Goal: Find specific page/section: Find specific page/section

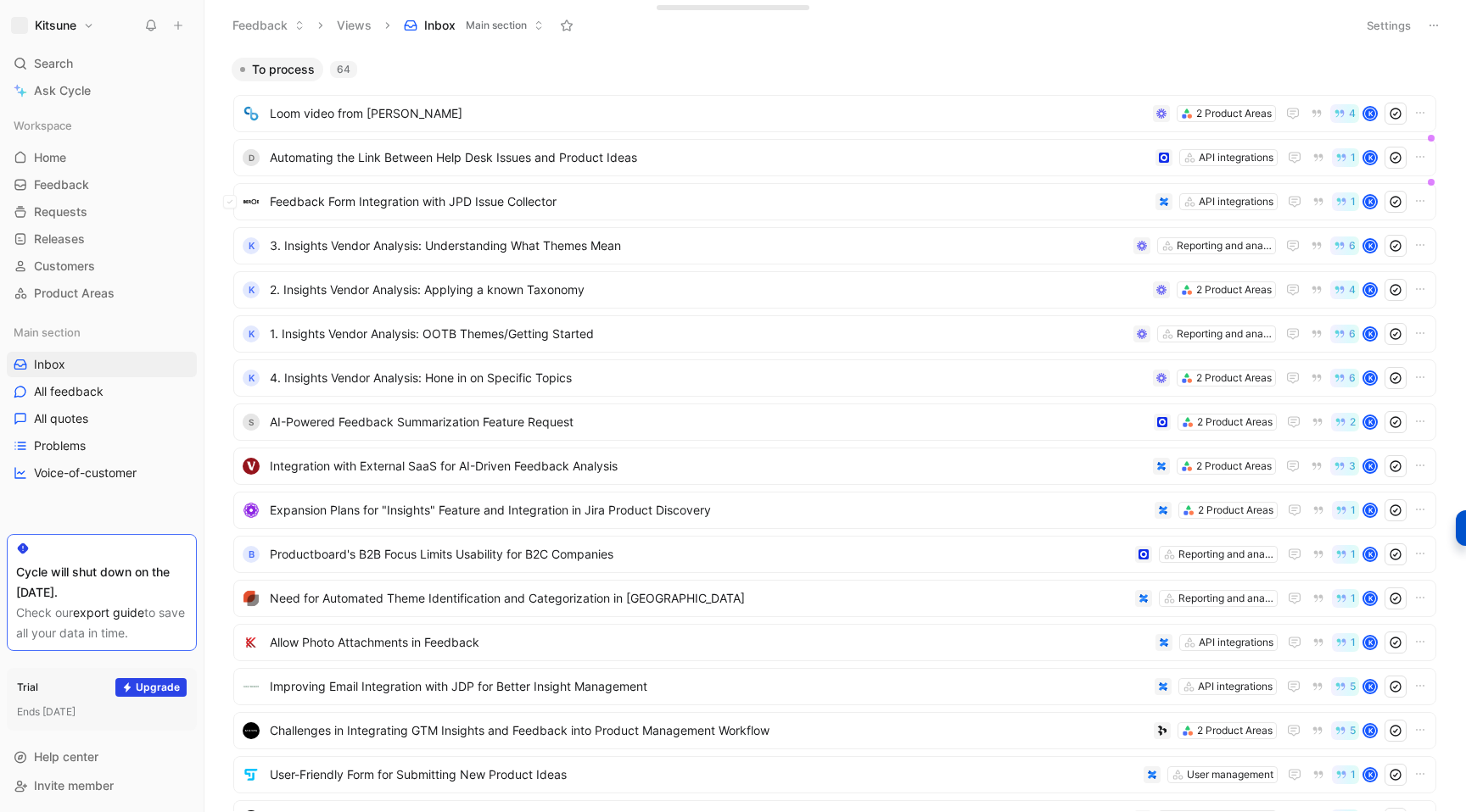
scroll to position [2, 0]
click at [60, 262] on span "Customers" at bounding box center [64, 266] width 61 height 17
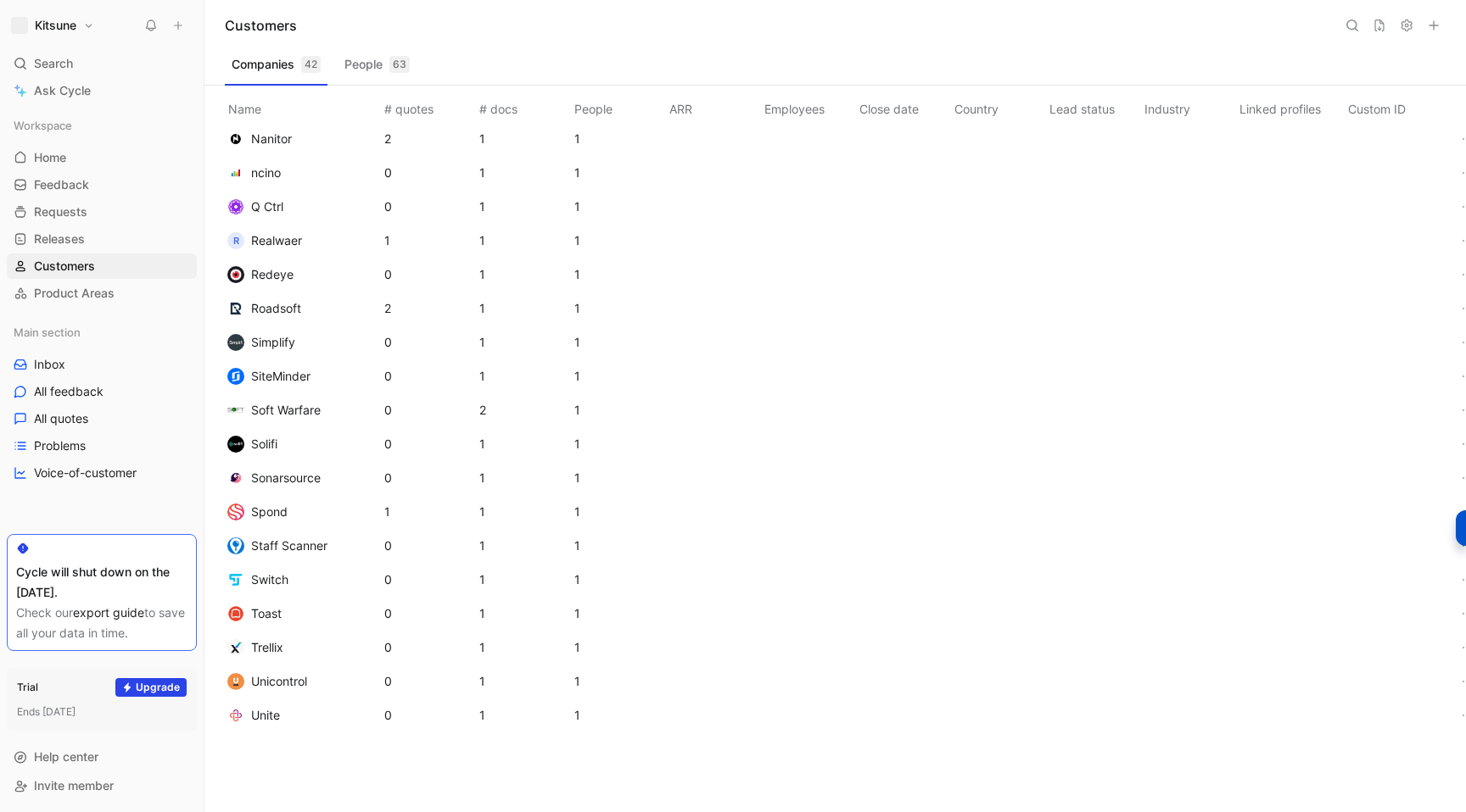
scroll to position [875, 0]
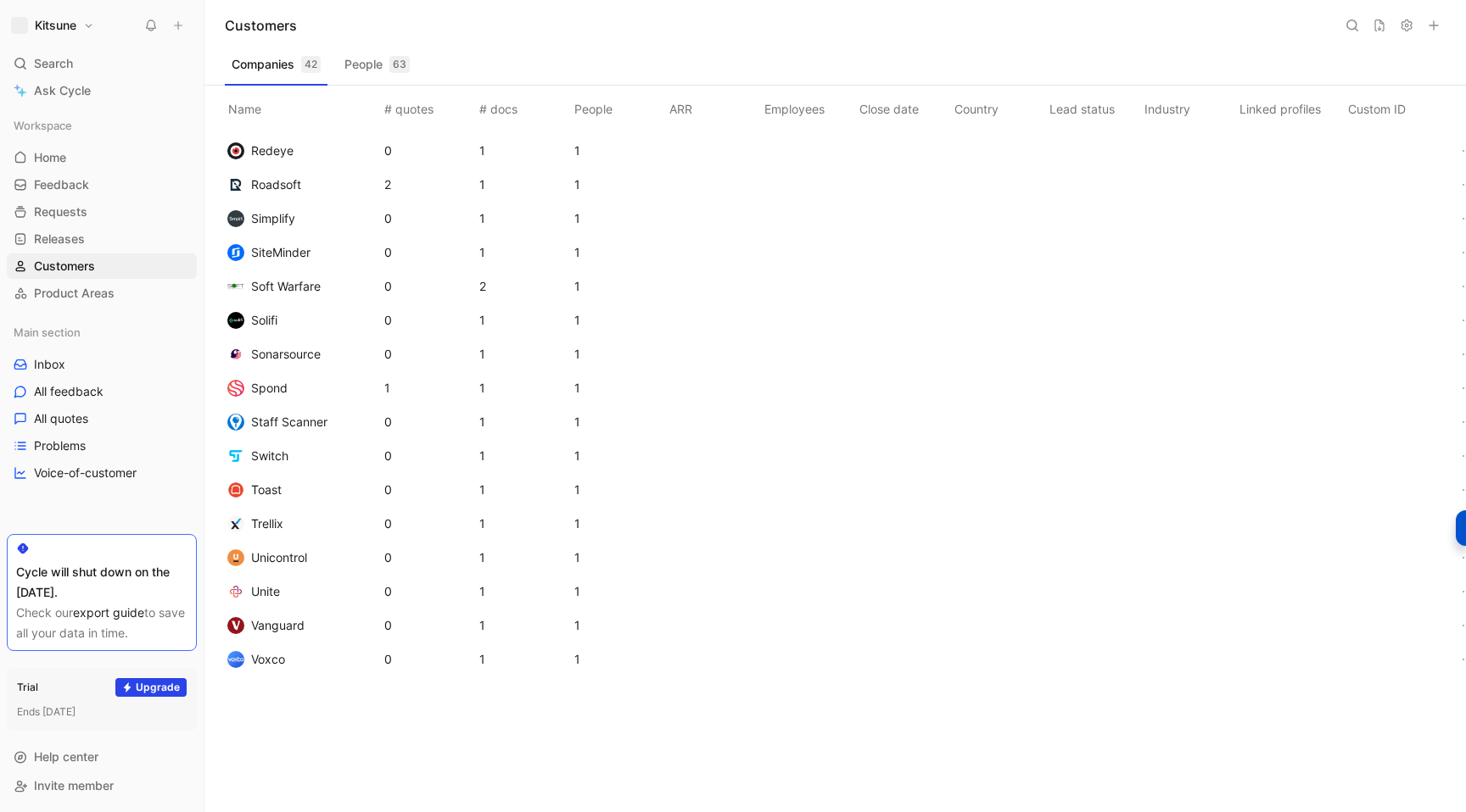
drag, startPoint x: 230, startPoint y: 686, endPoint x: 348, endPoint y: 711, distance: 120.6
click at [348, 711] on div "Name # quotes # docs People ARR Employees Close date Country Lead status Indust…" at bounding box center [842, 449] width 1248 height 726
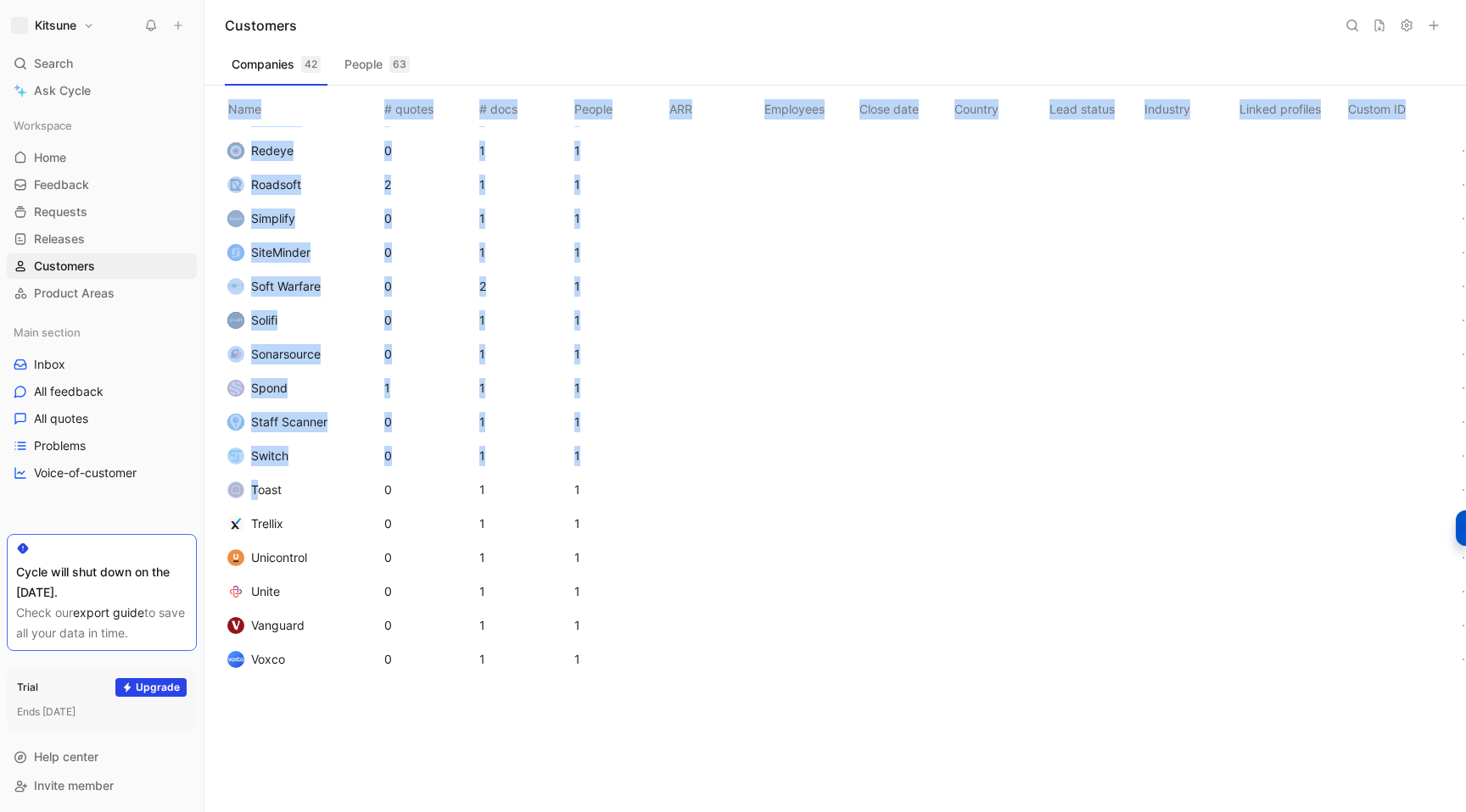
drag, startPoint x: 342, startPoint y: 717, endPoint x: 257, endPoint y: 497, distance: 235.8
click at [257, 497] on div "Name # quotes # docs People ARR Employees Close date Country Lead status Indust…" at bounding box center [842, 449] width 1248 height 726
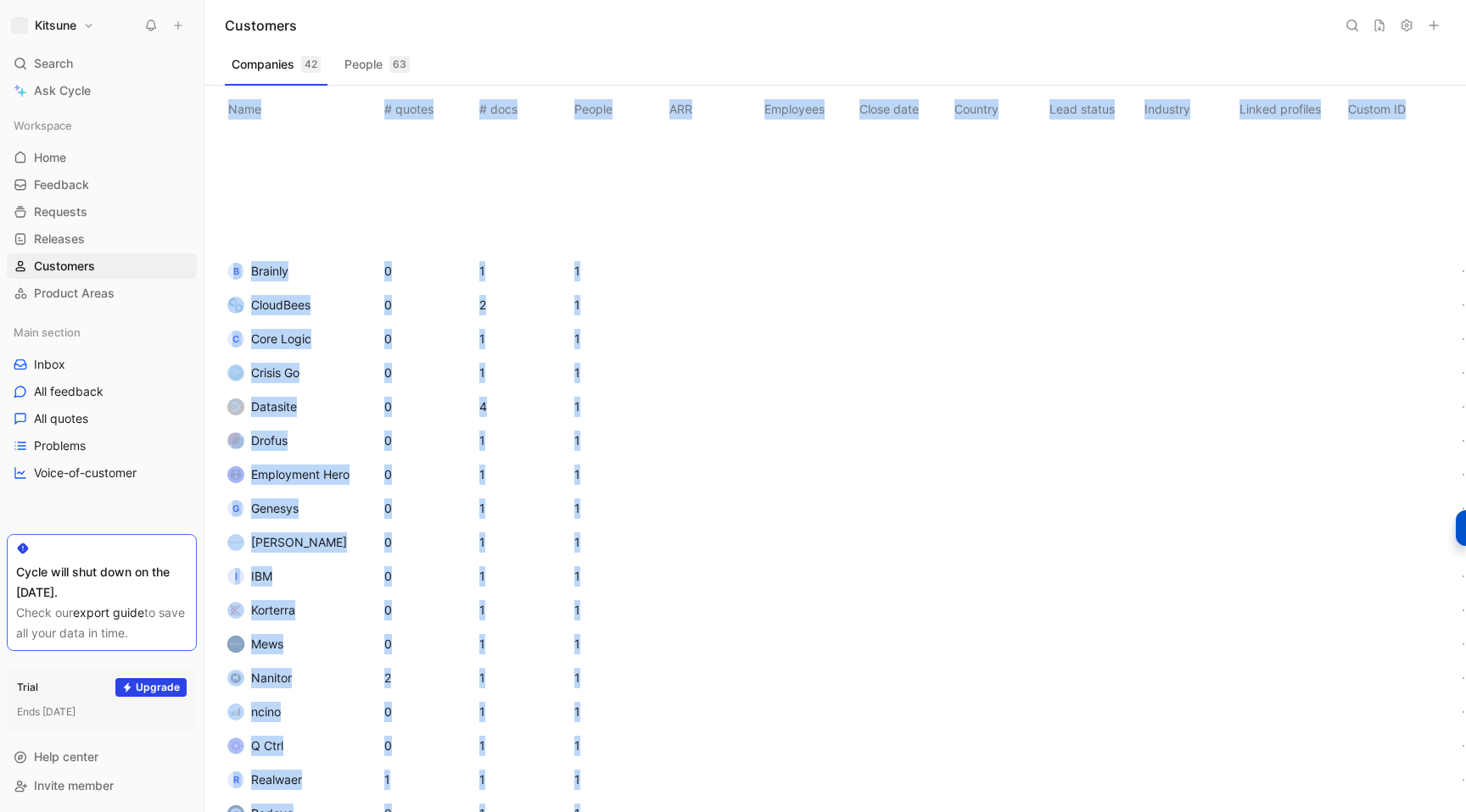
scroll to position [0, 0]
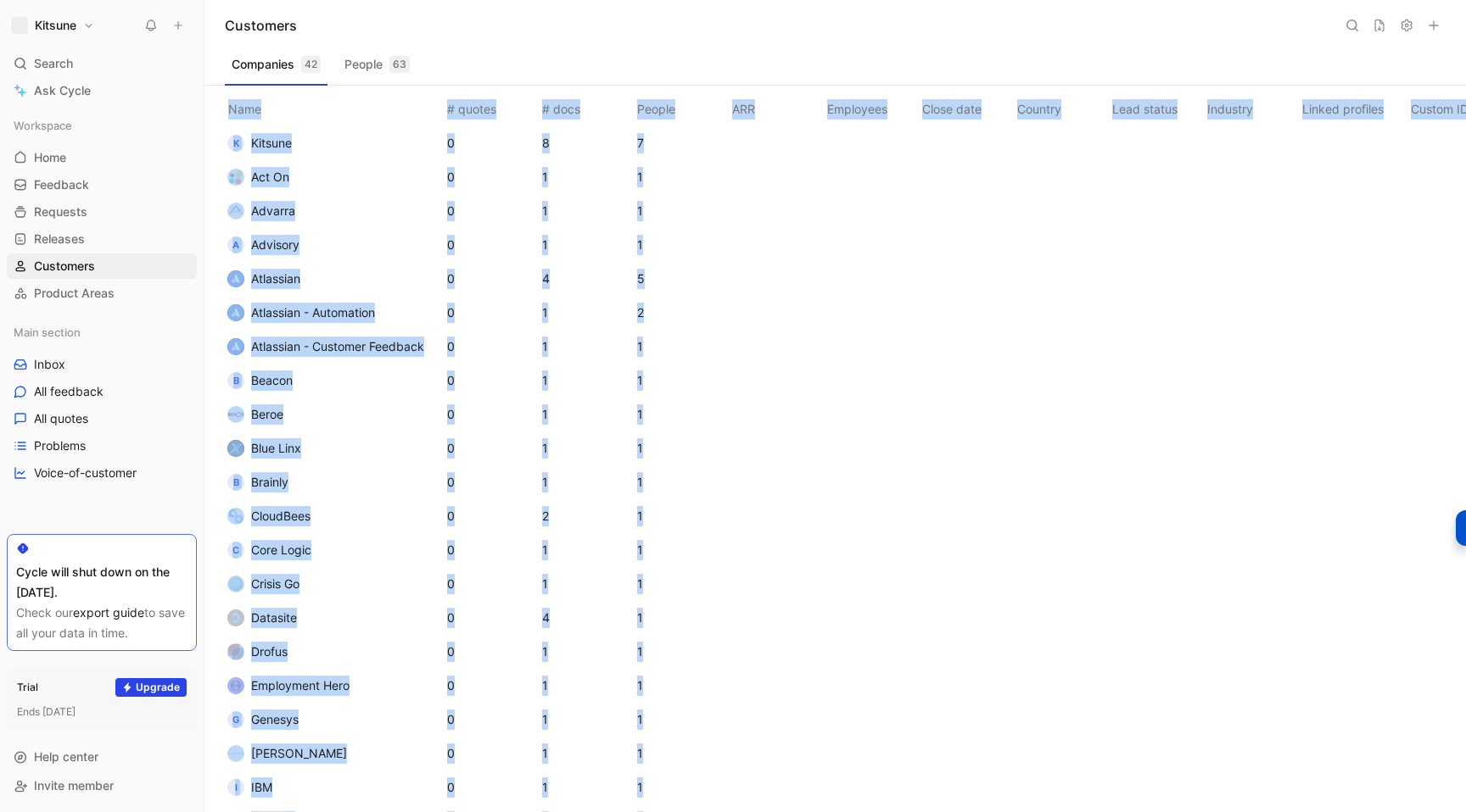
click at [210, 190] on div "Name # quotes # docs People ARR Employees Close date Country Lead status Indust…" at bounding box center [834, 449] width 1261 height 726
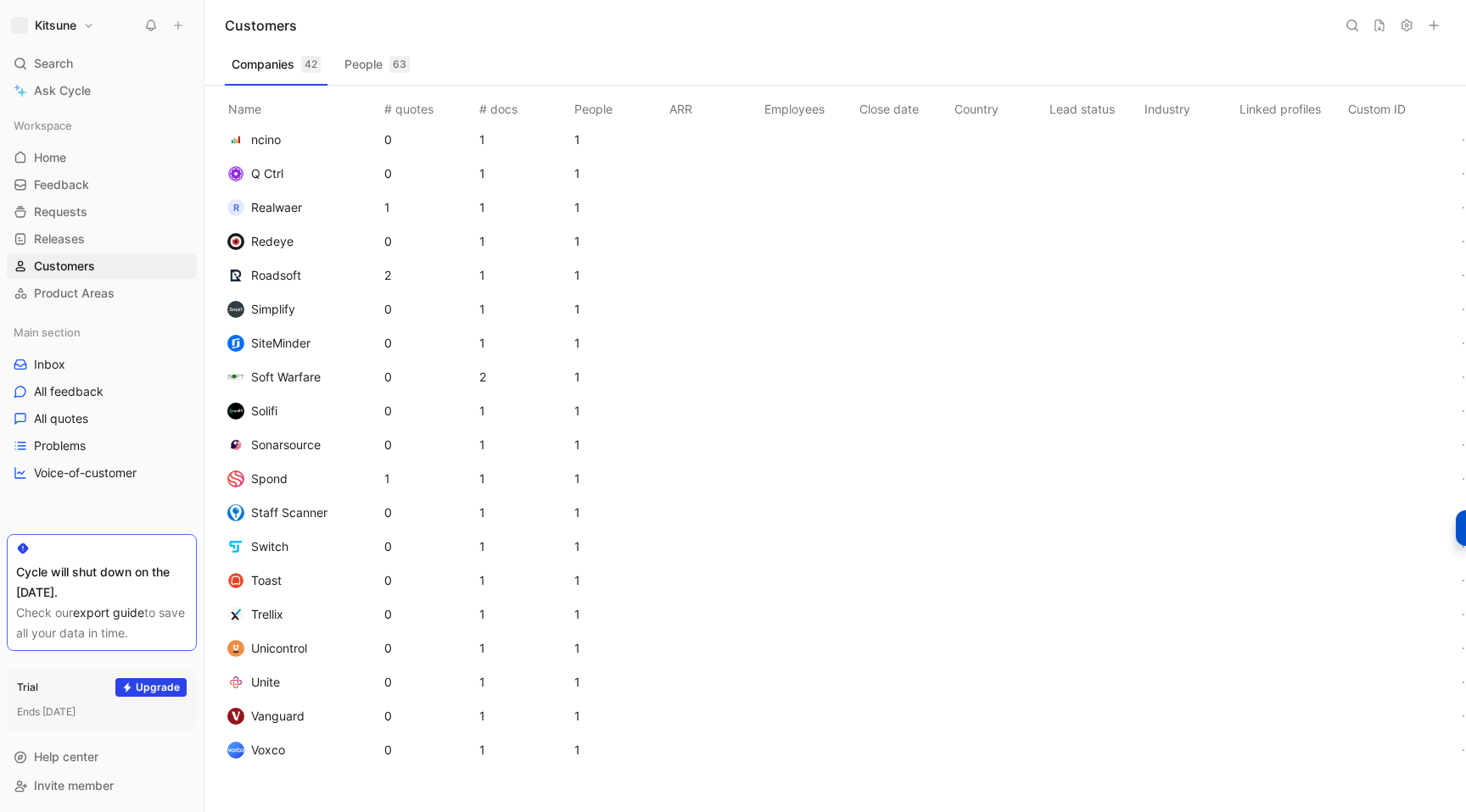
scroll to position [875, 0]
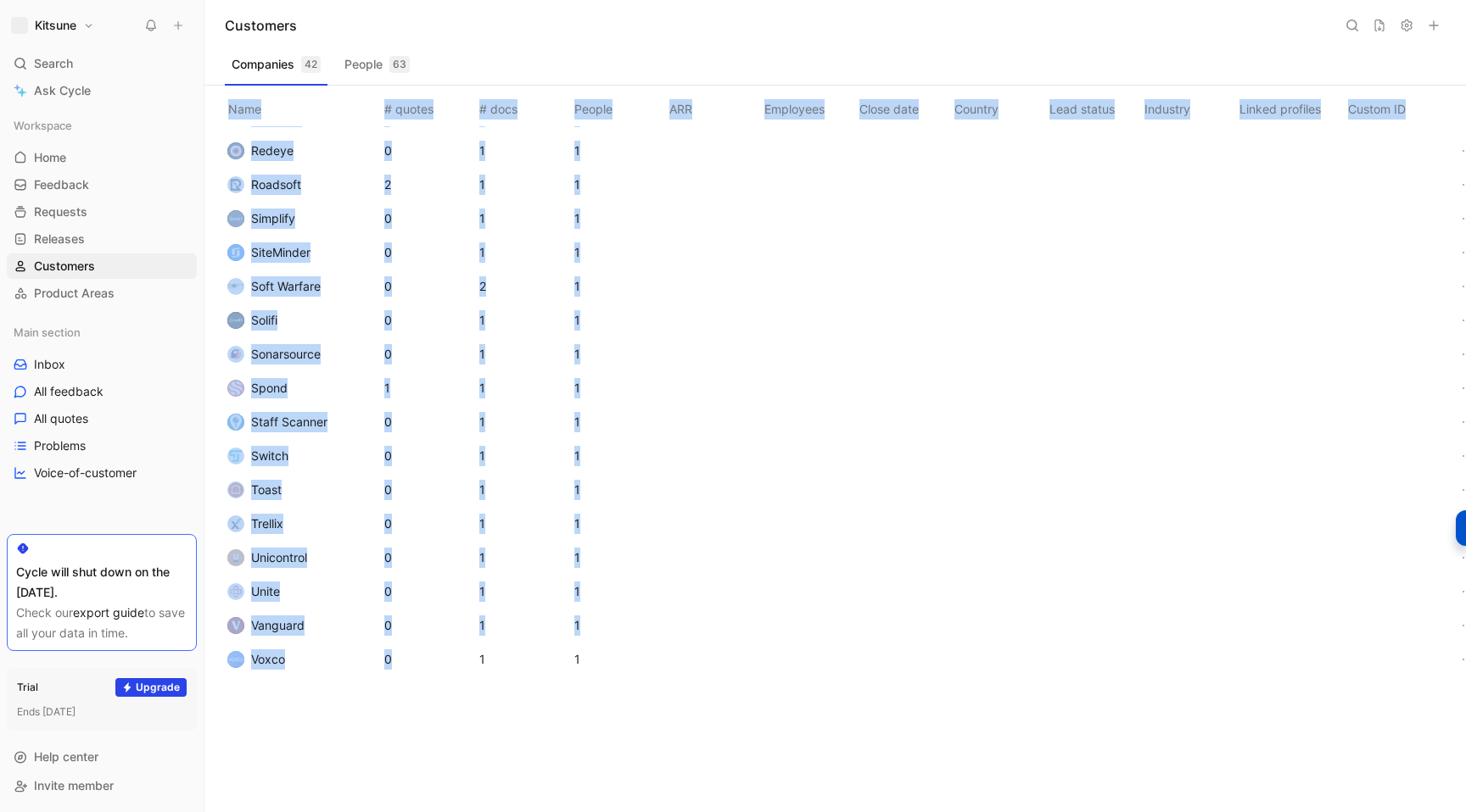
copy table "Name # quotes # docs People ARR Employees Close date Country Lead status Indust…"
drag, startPoint x: 216, startPoint y: 174, endPoint x: 431, endPoint y: 663, distance: 534.2
click at [431, 663] on div "Name # quotes # docs People ARR Employees Close date Country Lead status Indust…" at bounding box center [834, 449] width 1261 height 726
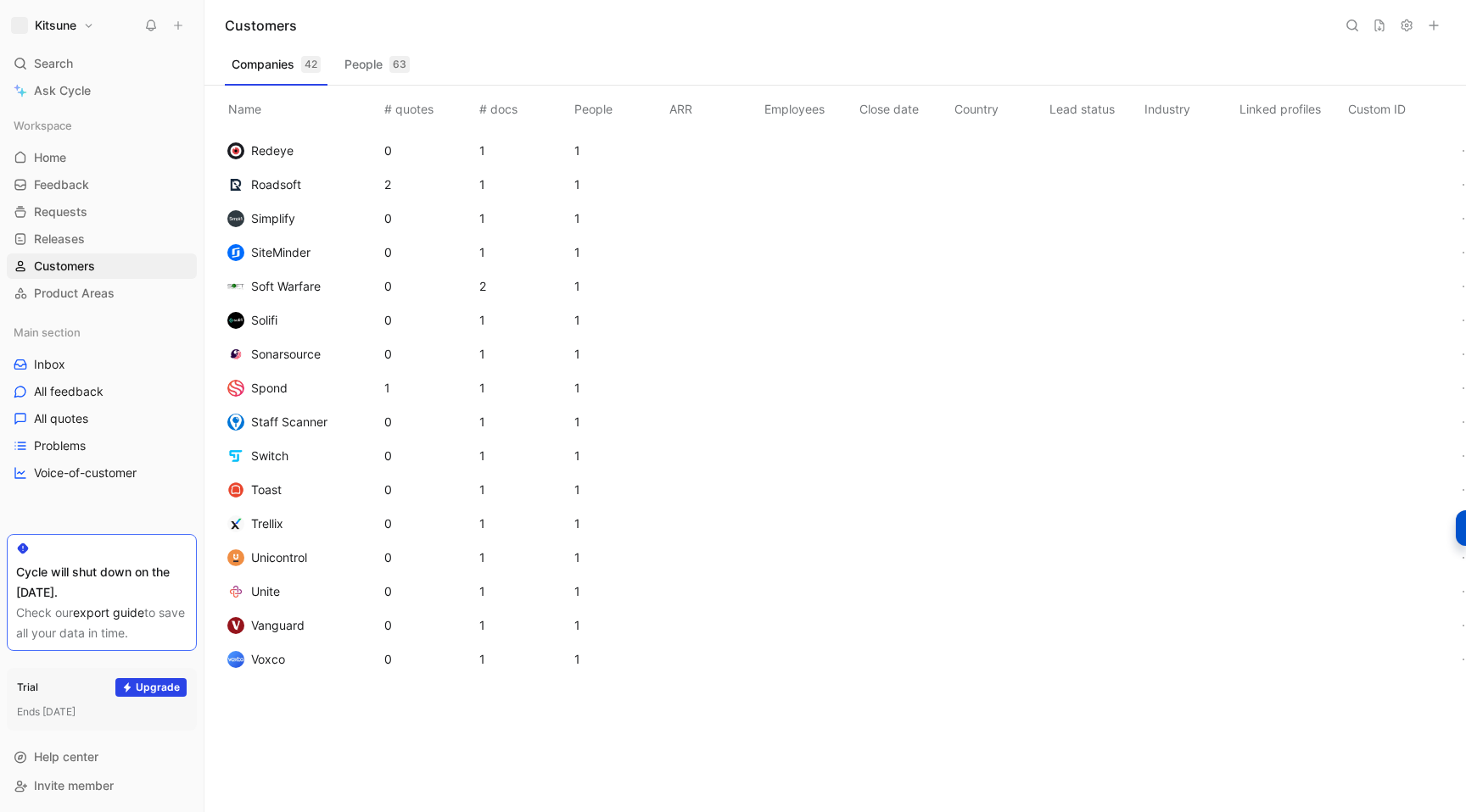
click at [517, 51] on div "Companies 42 People 63" at bounding box center [834, 67] width 1220 height 34
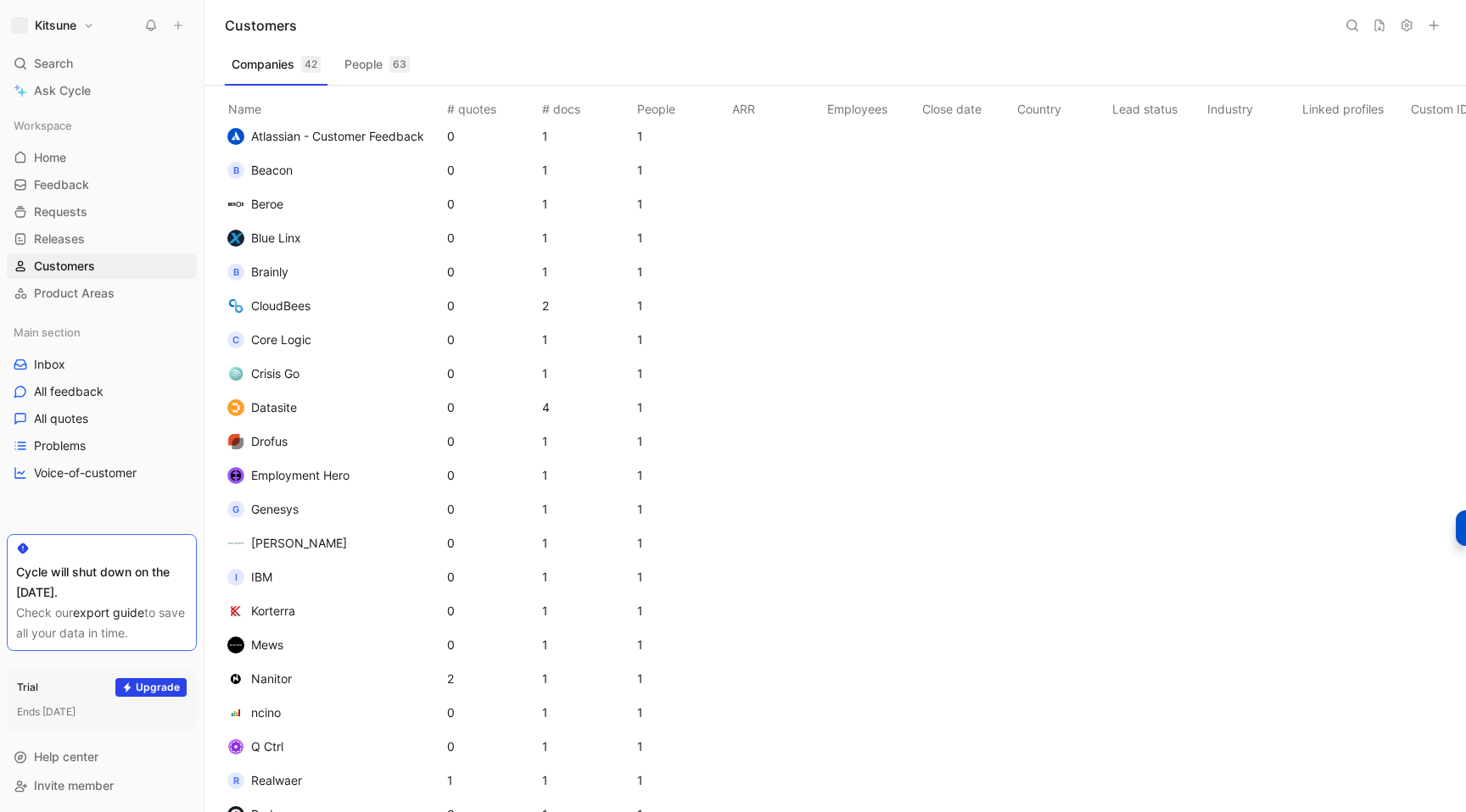
scroll to position [0, 0]
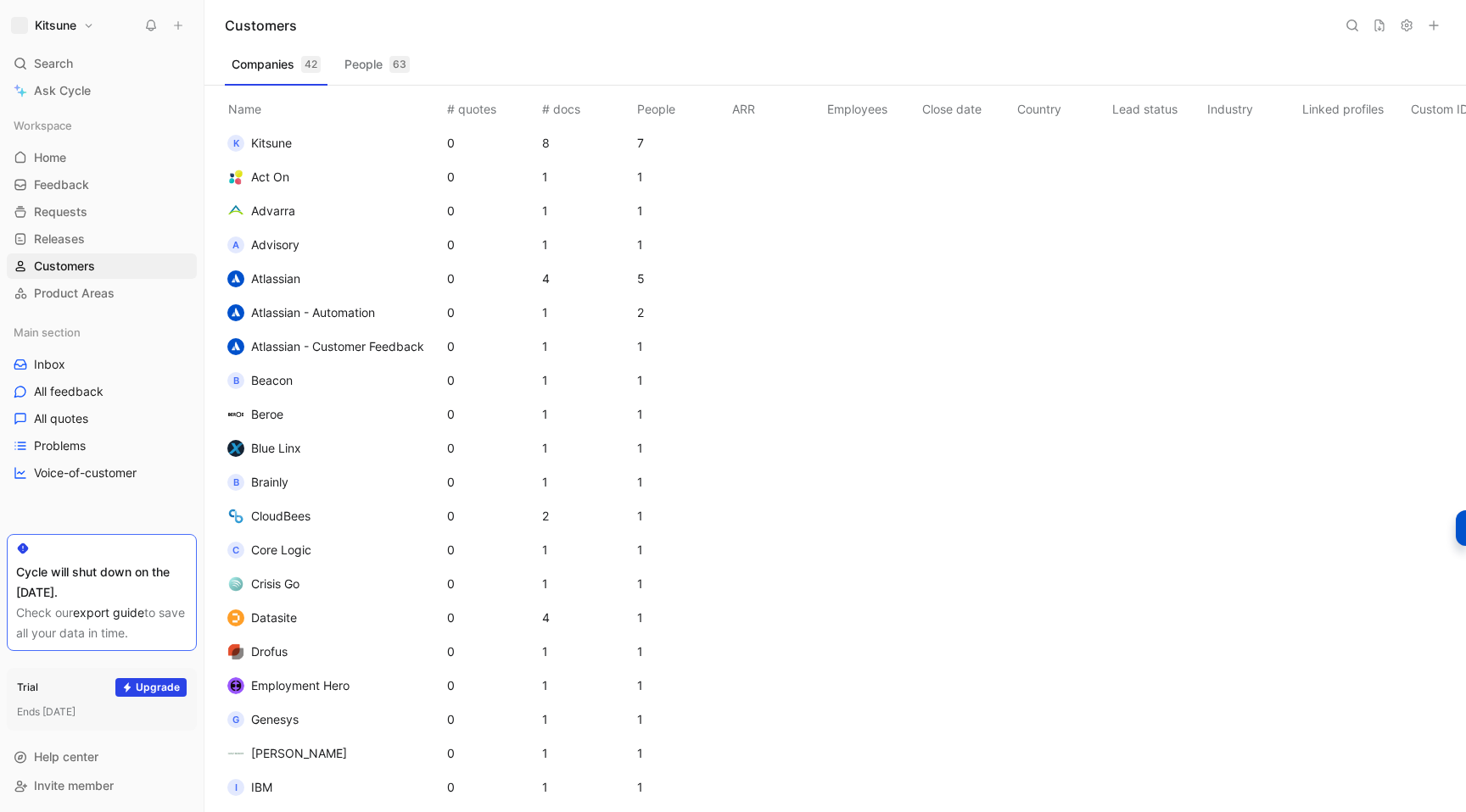
click at [348, 342] on span "Atlassian - Customer Feedback" at bounding box center [338, 347] width 173 height 15
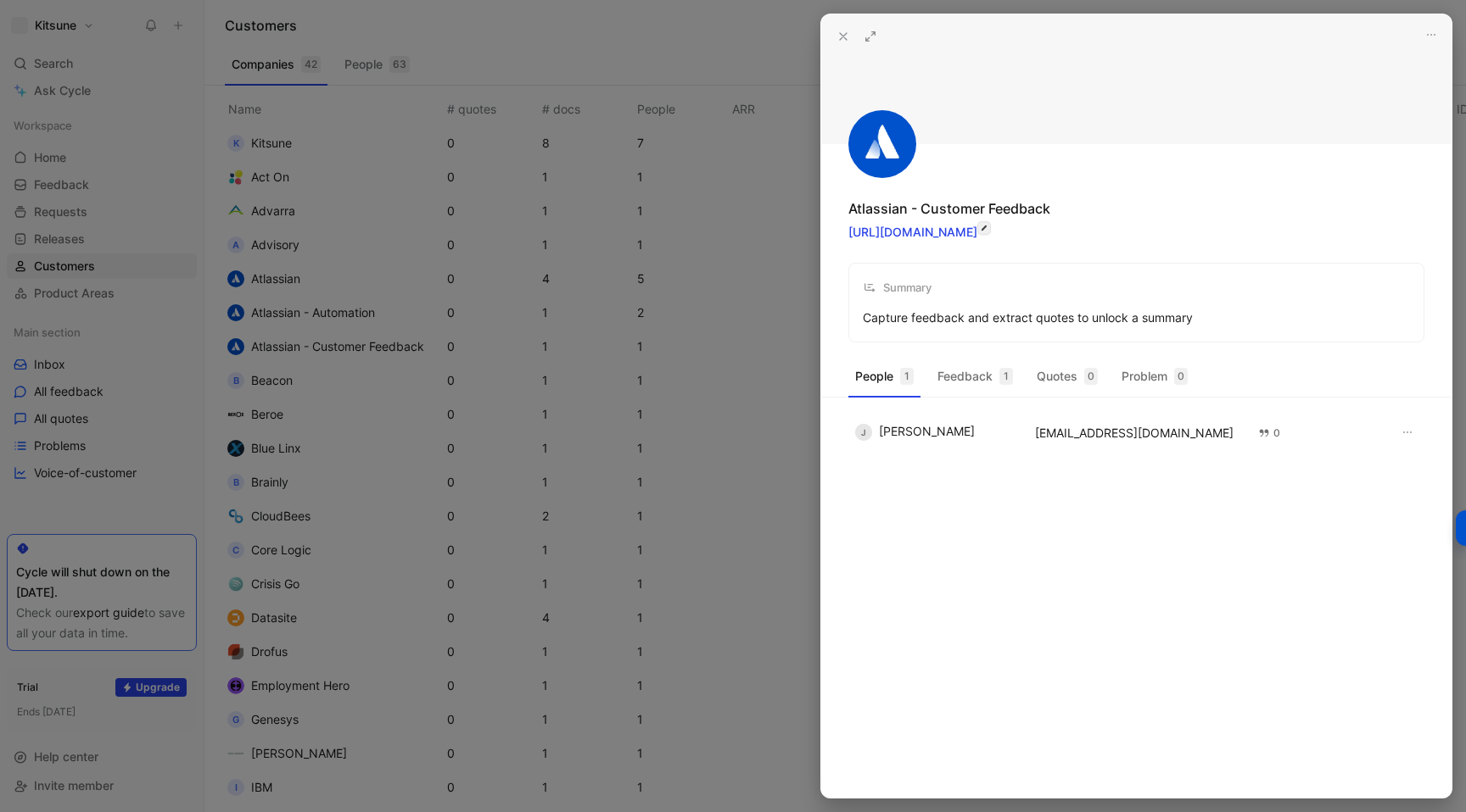
click at [991, 227] on button "button" at bounding box center [983, 228] width 14 height 14
click at [977, 233] on input "[URL][DOMAIN_NAME]" at bounding box center [947, 233] width 200 height 26
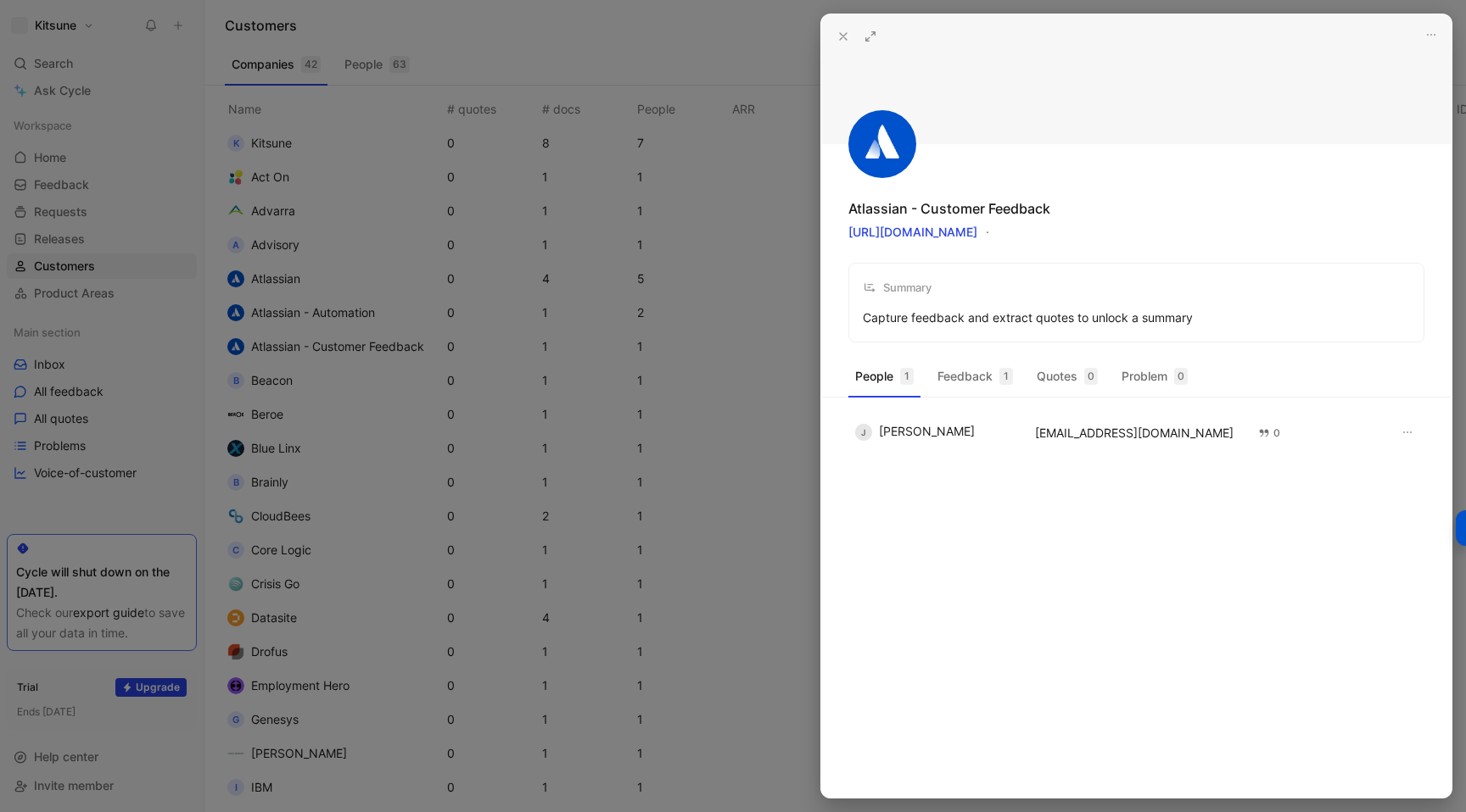
click at [997, 266] on div "Summary Capture feedback and extract quotes to unlock a summary" at bounding box center [1136, 303] width 576 height 80
click at [840, 38] on use at bounding box center [842, 36] width 6 height 6
